Goal: Find specific page/section: Find specific page/section

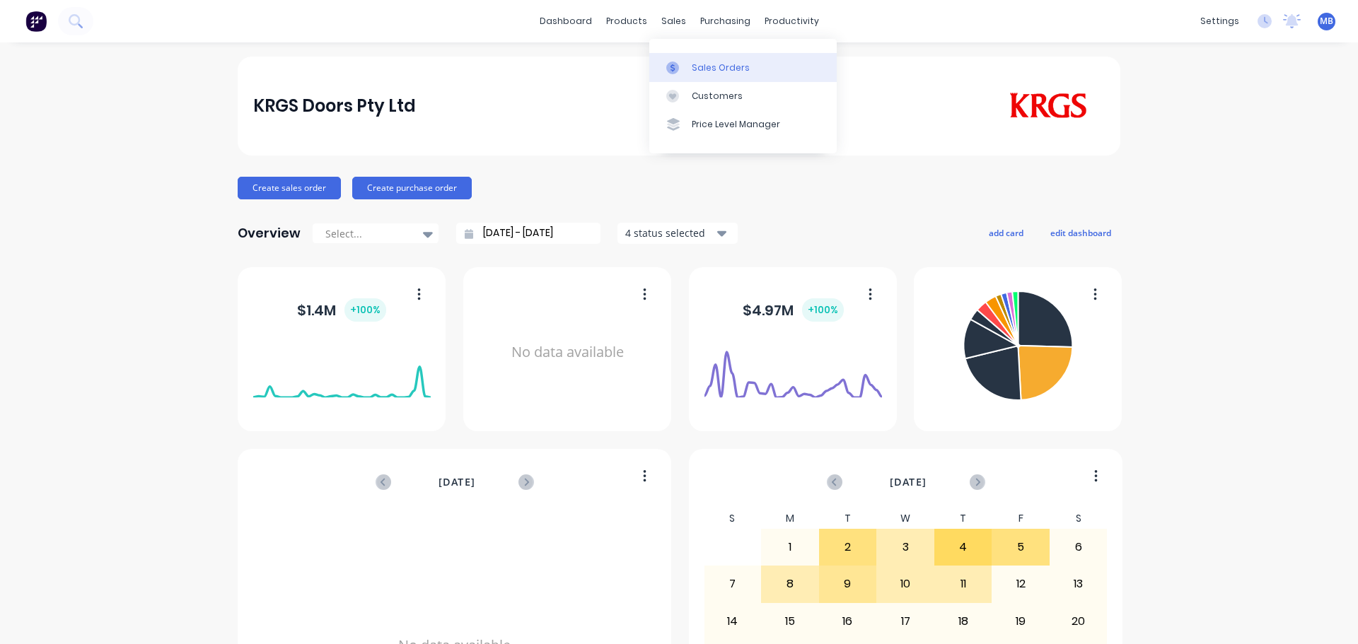
click at [706, 70] on div "Sales Orders" at bounding box center [721, 68] width 58 height 13
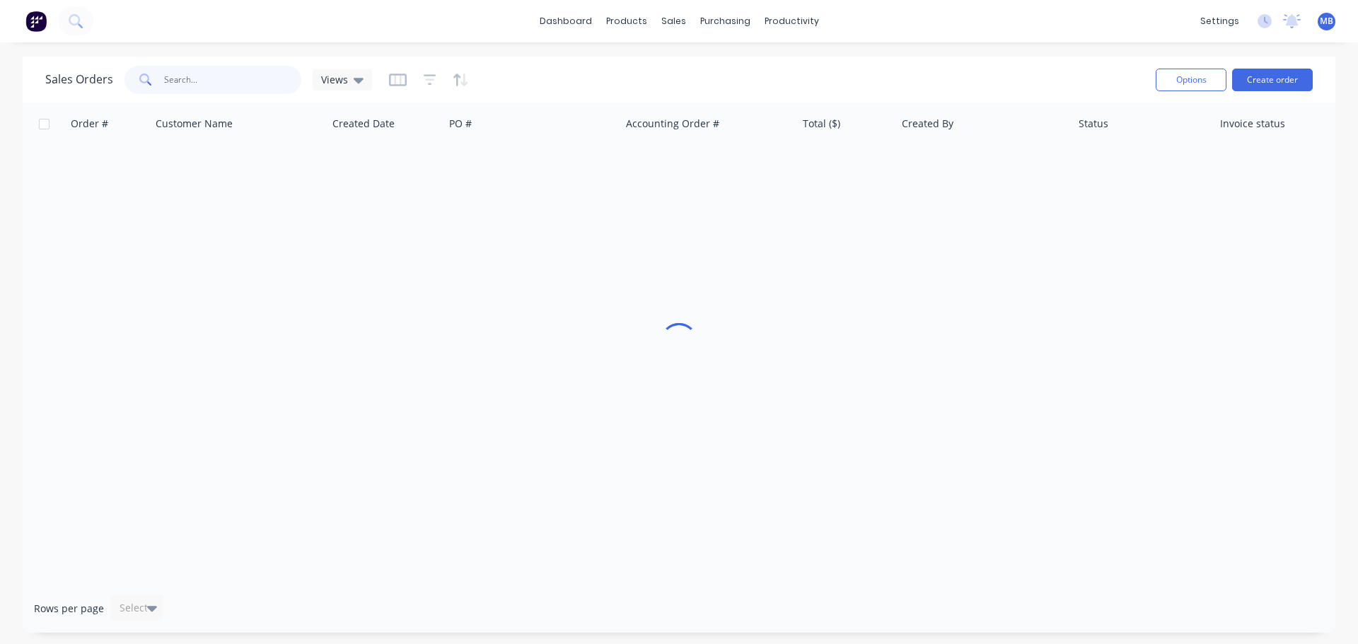
click at [226, 82] on input "text" at bounding box center [233, 80] width 138 height 28
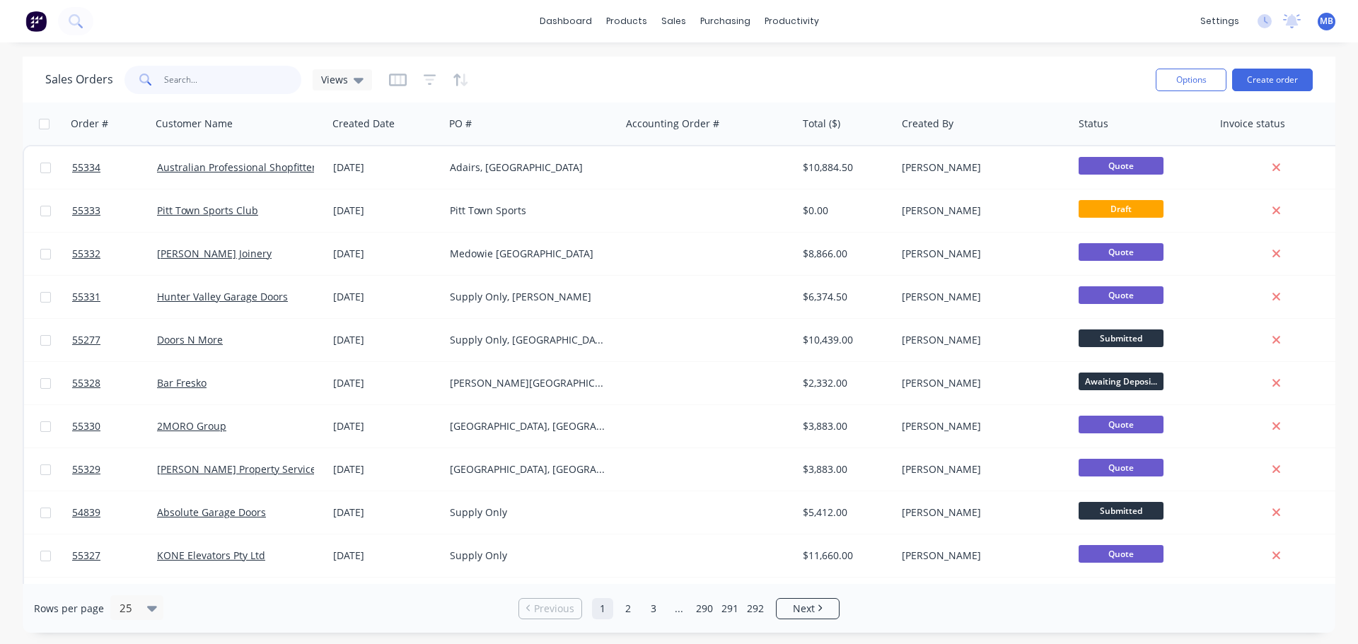
type input "E"
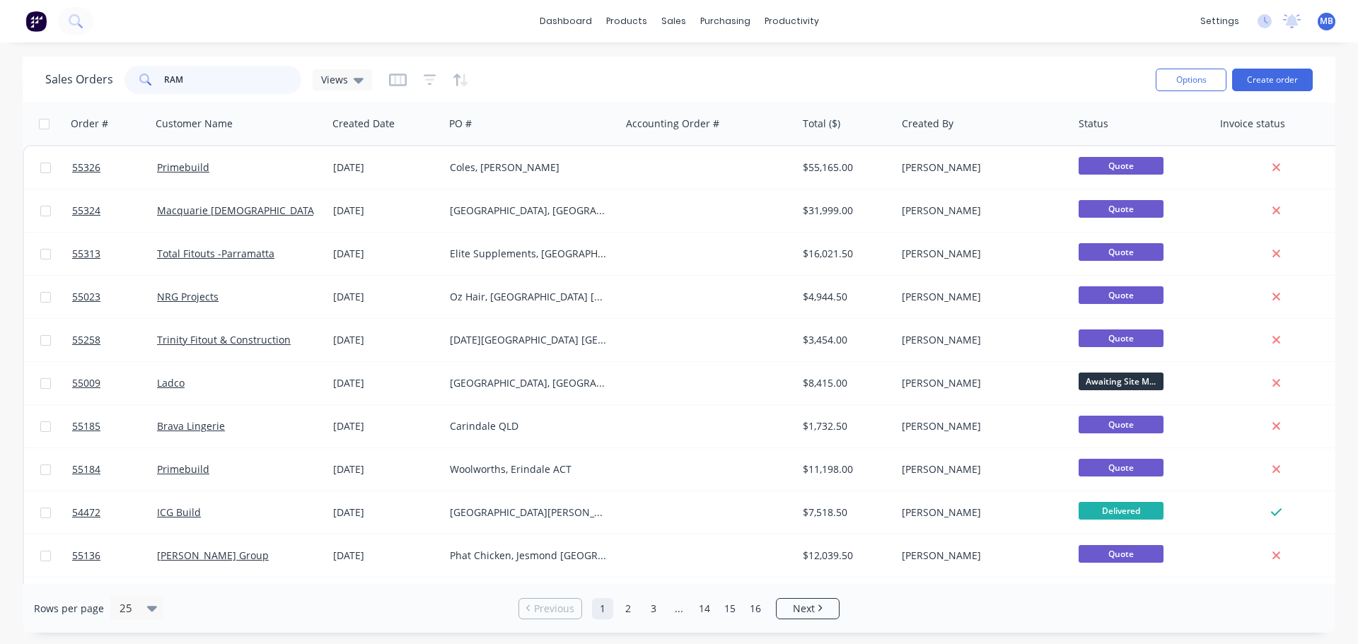
drag, startPoint x: 197, startPoint y: 82, endPoint x: 0, endPoint y: 49, distance: 199.2
click at [141, 74] on div "RAM" at bounding box center [212, 80] width 177 height 28
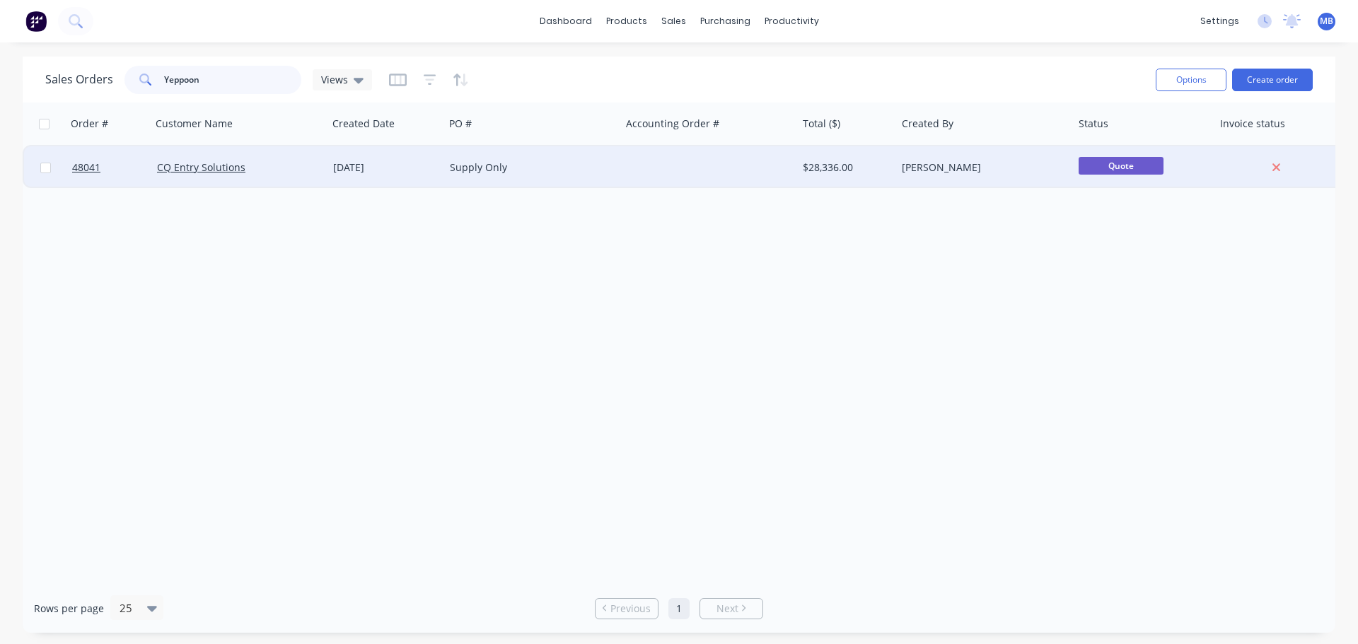
type input "Yeppoon"
click at [348, 167] on div "[DATE]" at bounding box center [385, 168] width 105 height 14
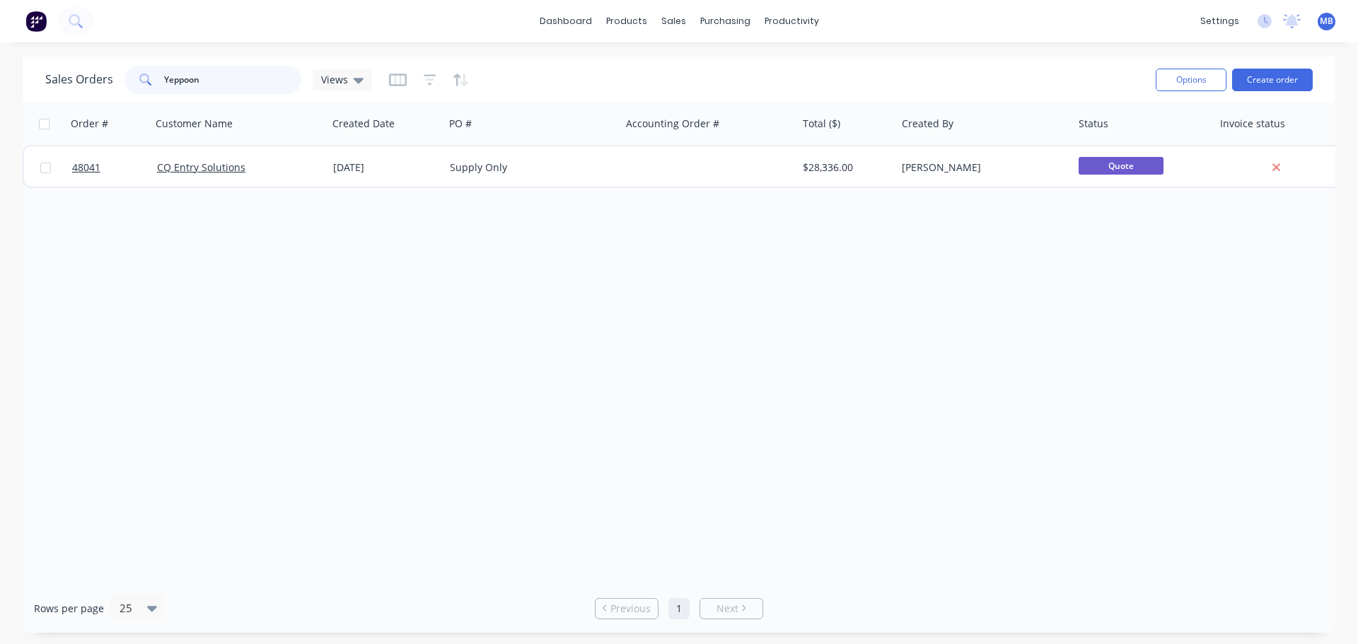
drag, startPoint x: 216, startPoint y: 83, endPoint x: 139, endPoint y: 74, distance: 77.0
click at [139, 74] on div "Yeppoon" at bounding box center [212, 80] width 177 height 28
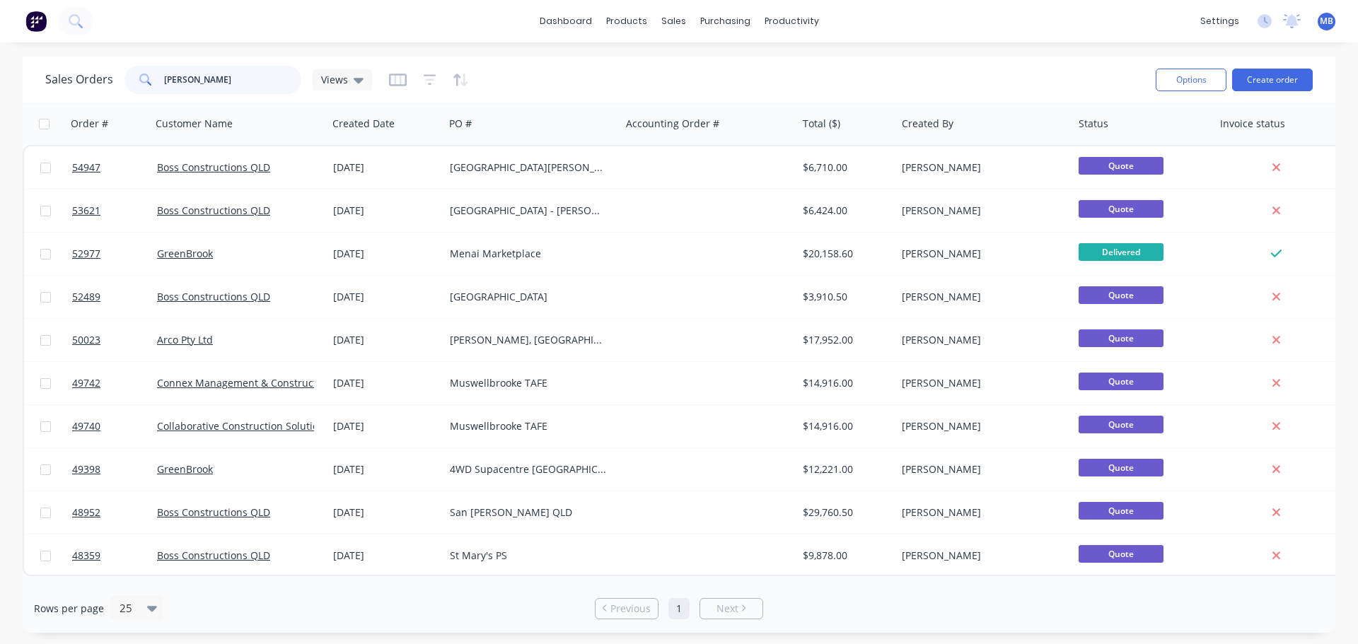
type input "[PERSON_NAME]"
